Goal: Go to known website: Access a specific website the user already knows

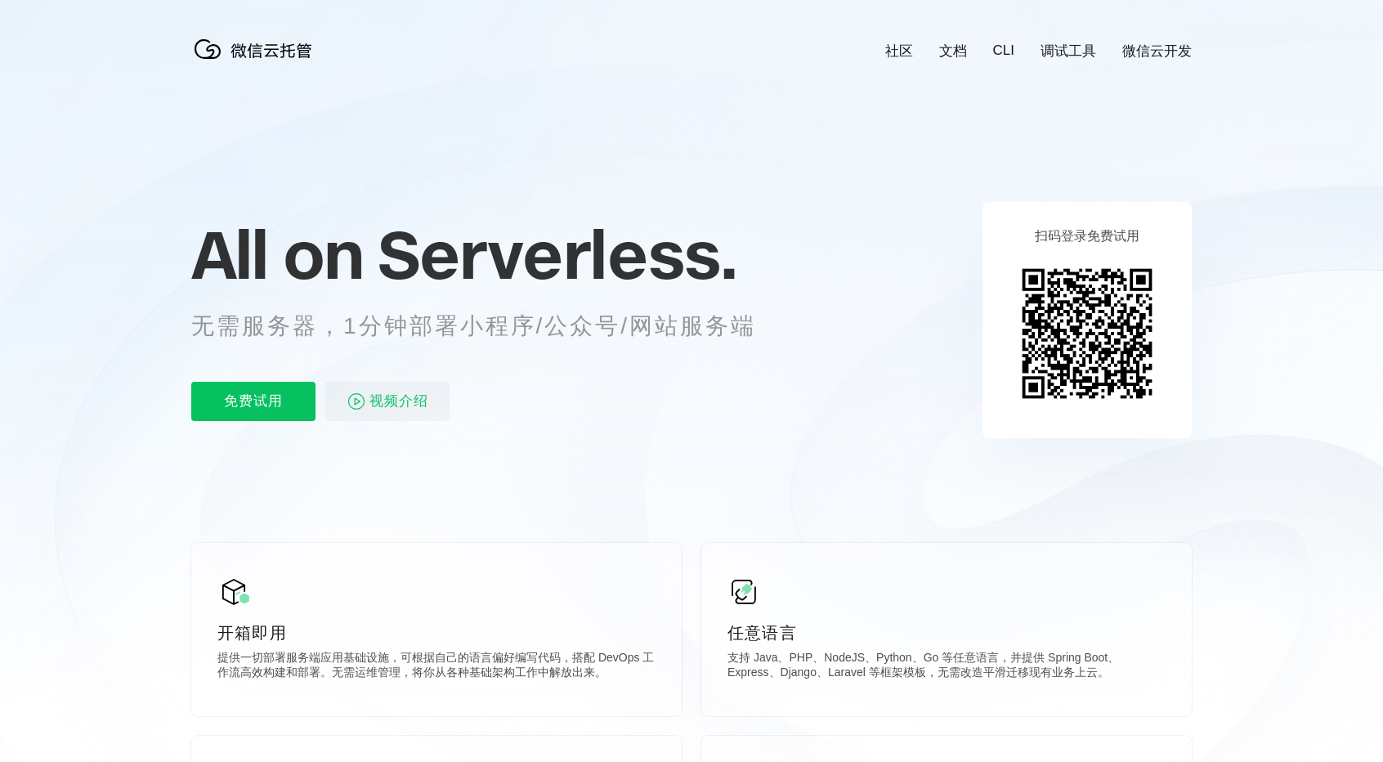
scroll to position [0, 2907]
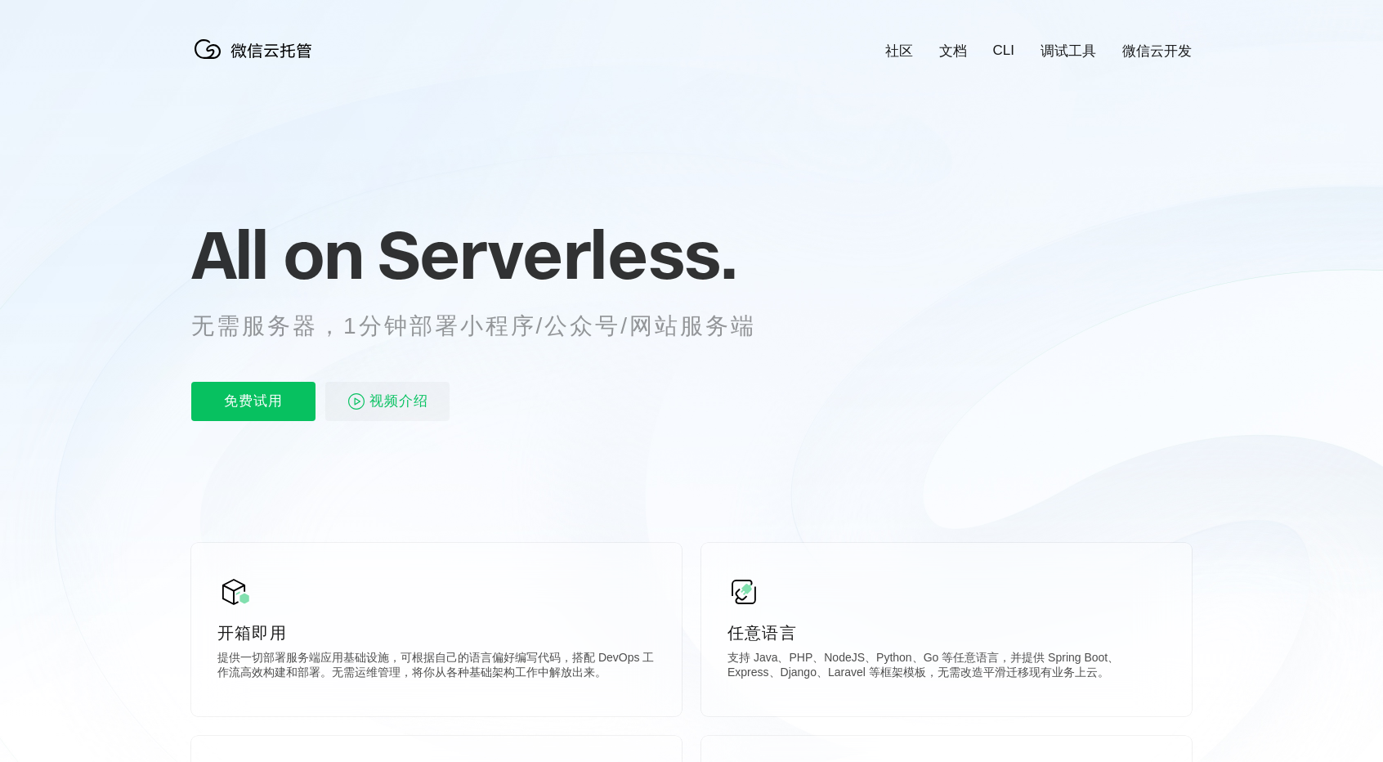
scroll to position [0, 2907]
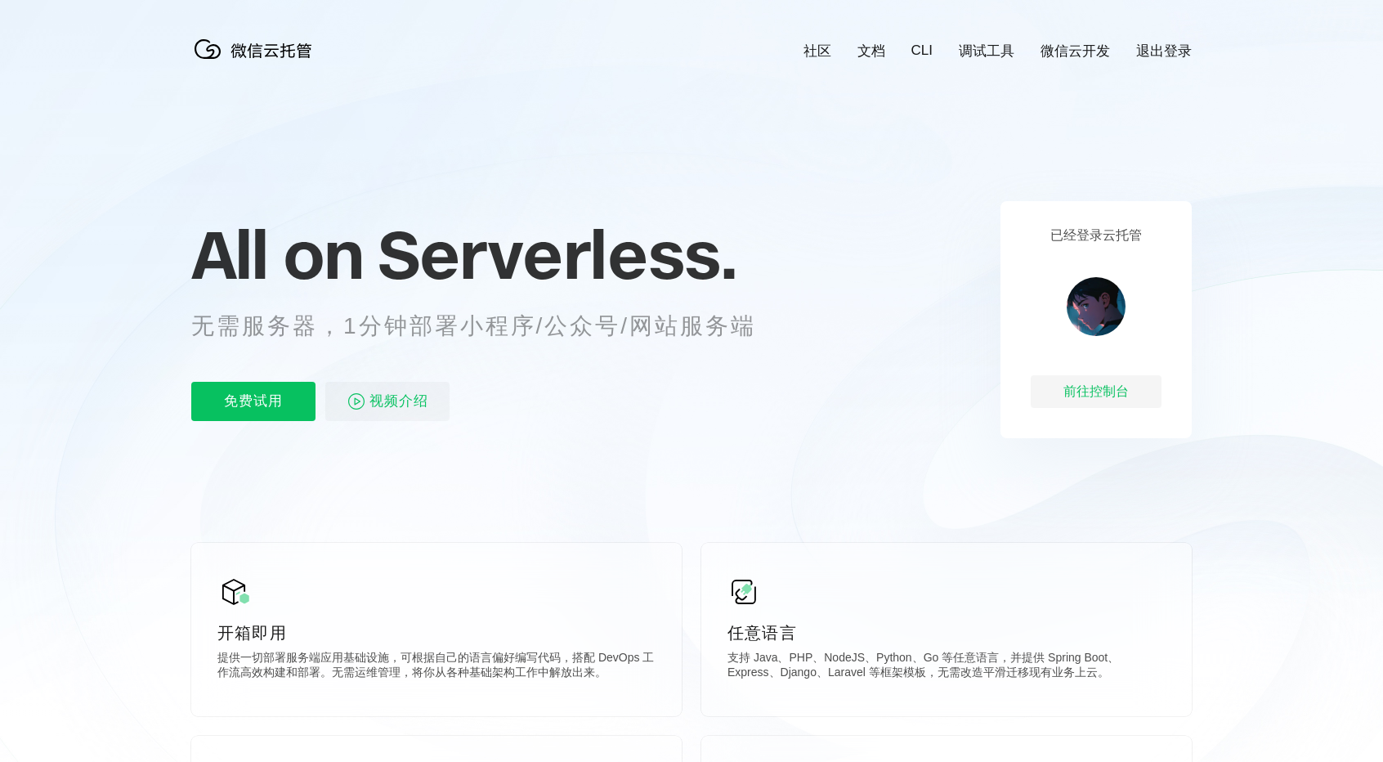
scroll to position [0, 2907]
click at [1116, 392] on div "前往控制台" at bounding box center [1096, 391] width 131 height 33
